Goal: Transaction & Acquisition: Purchase product/service

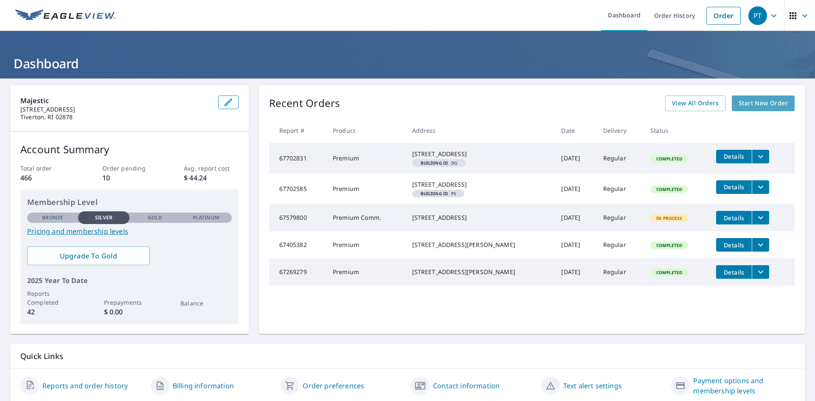
click at [749, 104] on span "Start New Order" at bounding box center [762, 103] width 49 height 11
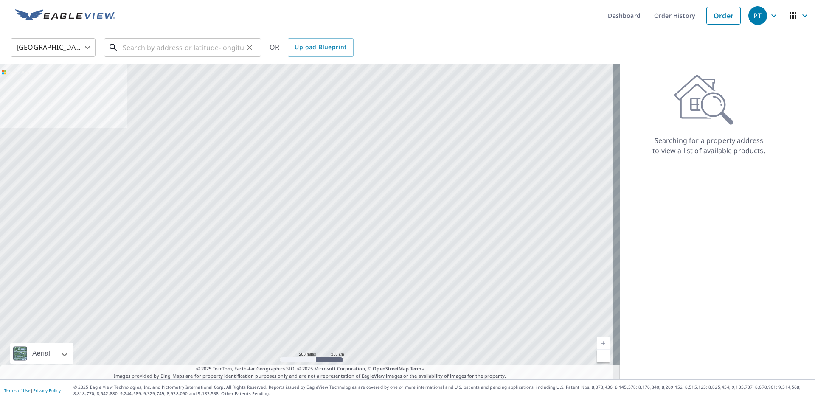
click at [234, 46] on input "text" at bounding box center [183, 48] width 121 height 24
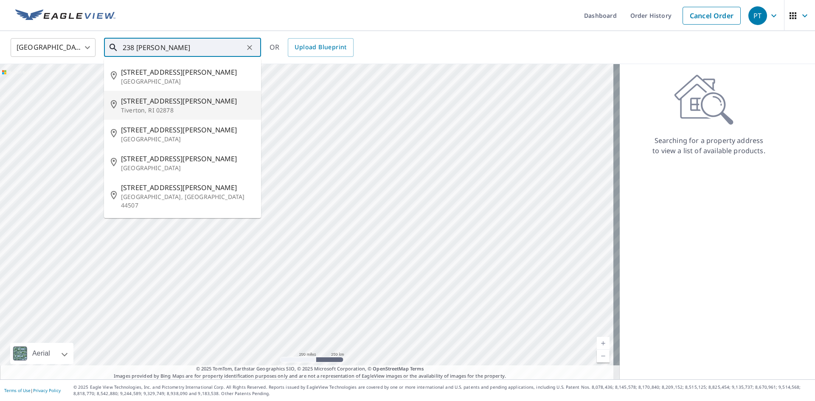
click at [149, 107] on p "Tiverton, RI 02878" at bounding box center [187, 110] width 133 height 8
type input "[STREET_ADDRESS][PERSON_NAME]"
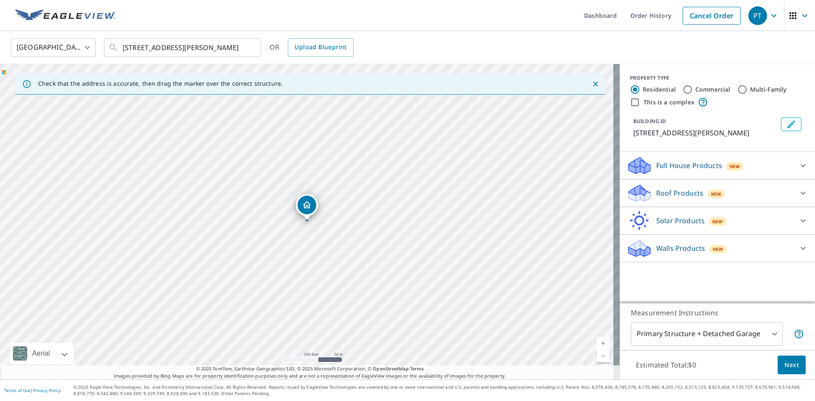
click at [724, 194] on div "Roof Products New" at bounding box center [709, 193] width 166 height 20
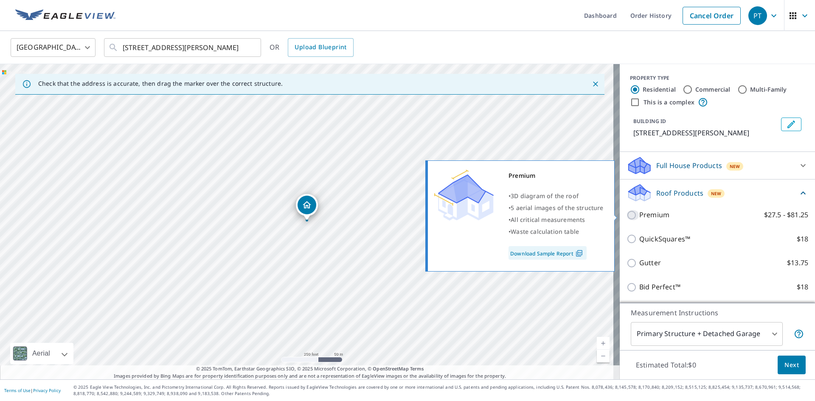
click at [626, 214] on input "Premium $27.5 - $81.25" at bounding box center [632, 215] width 13 height 10
checkbox input "true"
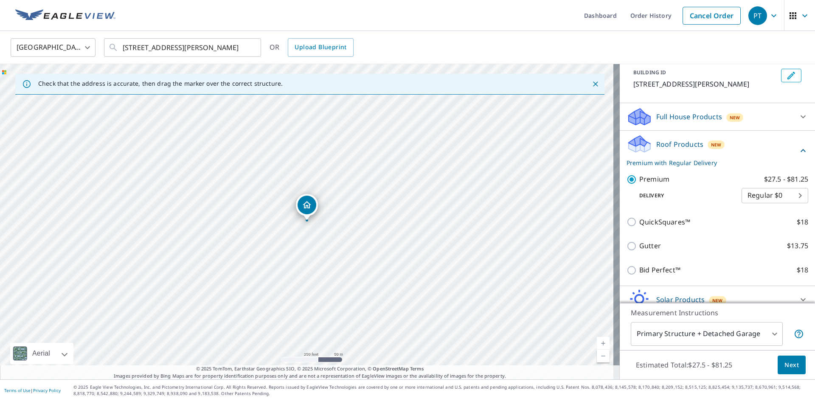
scroll to position [87, 0]
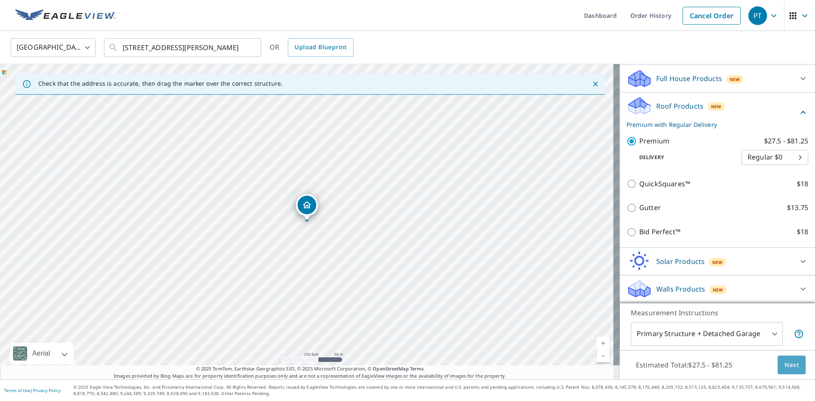
click at [785, 362] on span "Next" at bounding box center [791, 365] width 14 height 11
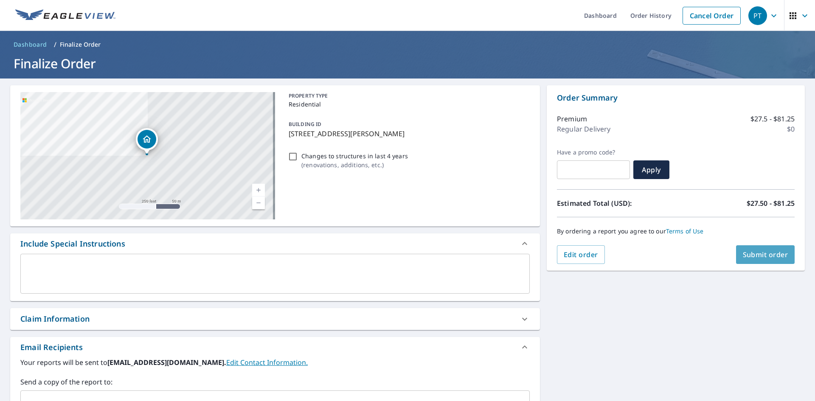
click at [768, 252] on span "Submit order" at bounding box center [765, 254] width 45 height 9
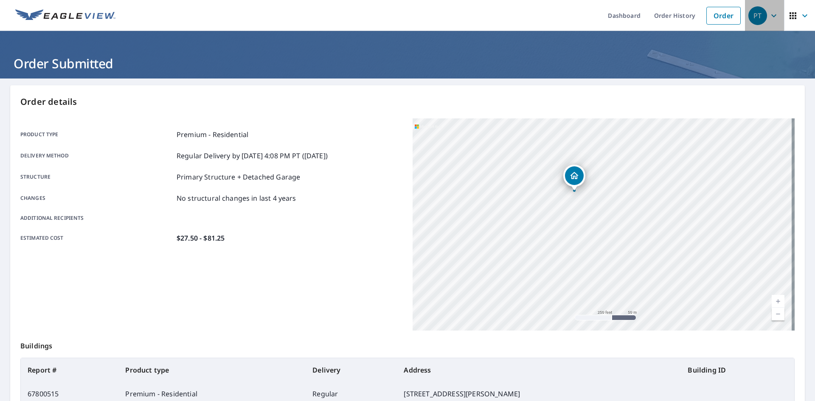
click at [771, 15] on icon "button" at bounding box center [773, 15] width 5 height 3
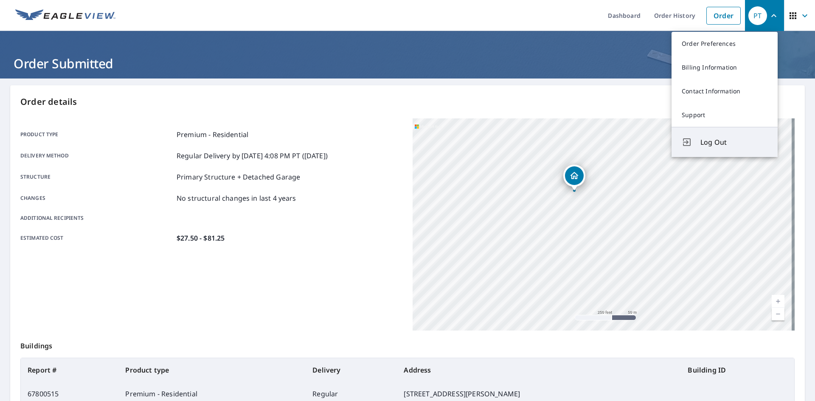
click at [706, 137] on span "Log Out" at bounding box center [733, 142] width 67 height 10
